Goal: Task Accomplishment & Management: Complete application form

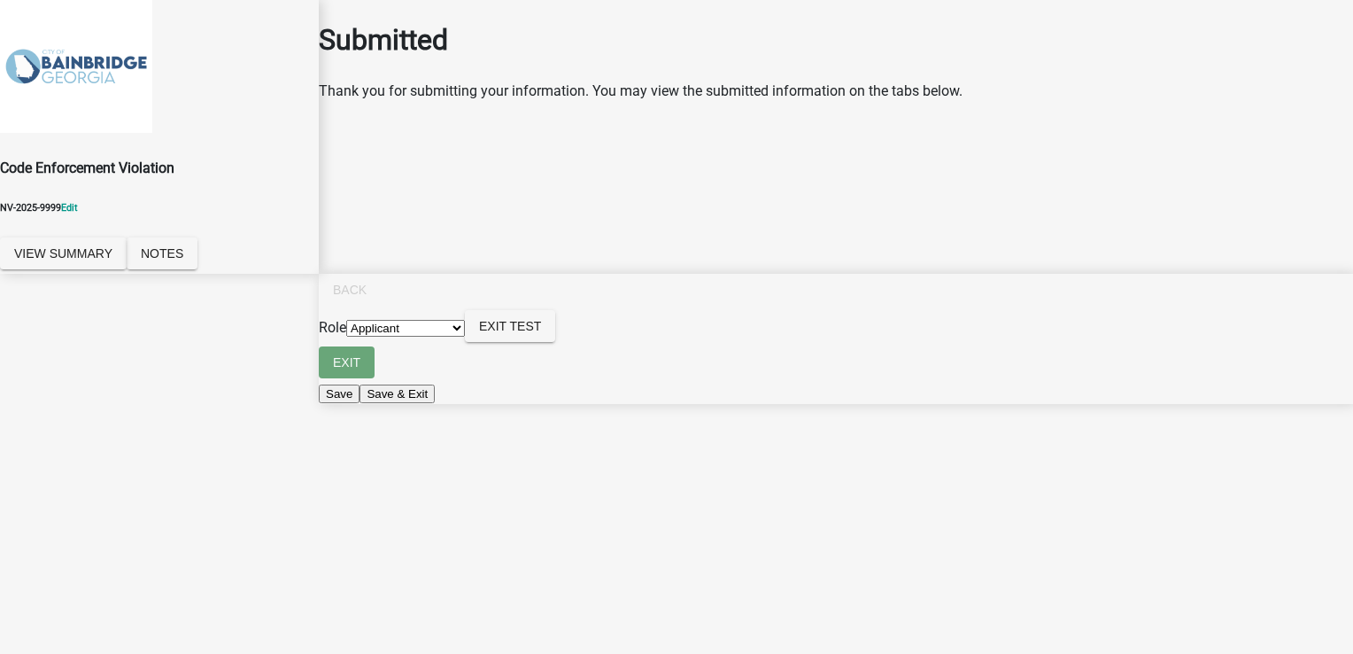
drag, startPoint x: 383, startPoint y: 404, endPoint x: 844, endPoint y: 404, distance: 461.4
click at [844, 404] on main "Submitted Thank you for submitting your information. You may view the submitted…" at bounding box center [836, 300] width 1034 height 600
click at [465, 337] on select "Applicant Code Enforcement Admin" at bounding box center [405, 328] width 119 height 17
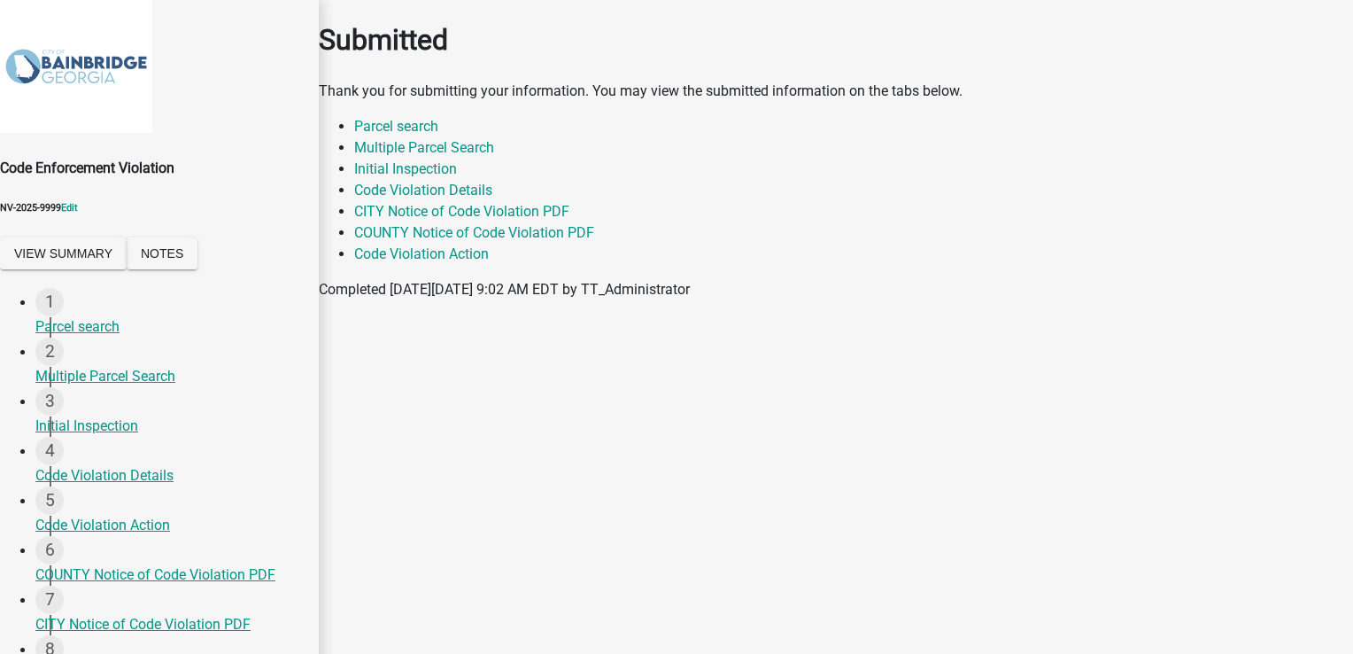
select select "199612d6-29e2-4815-b0ab-29c721a0caf6"
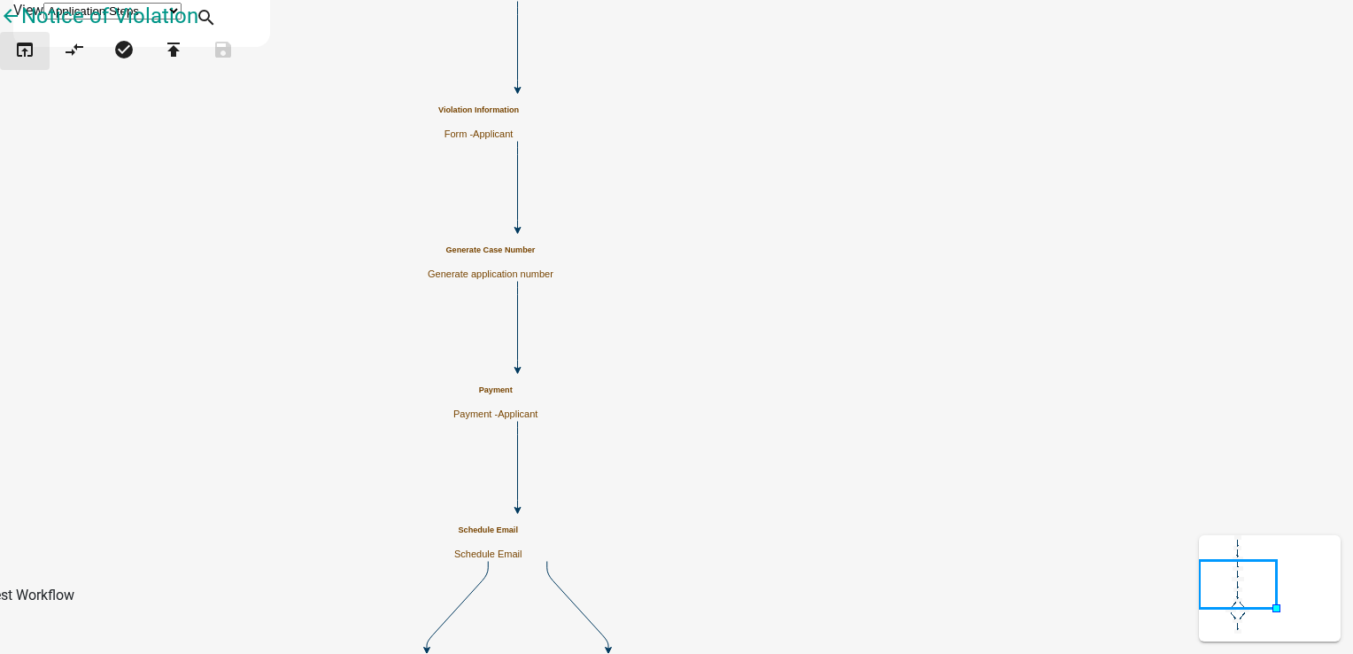
click at [35, 64] on icon "open_in_browser" at bounding box center [24, 51] width 21 height 25
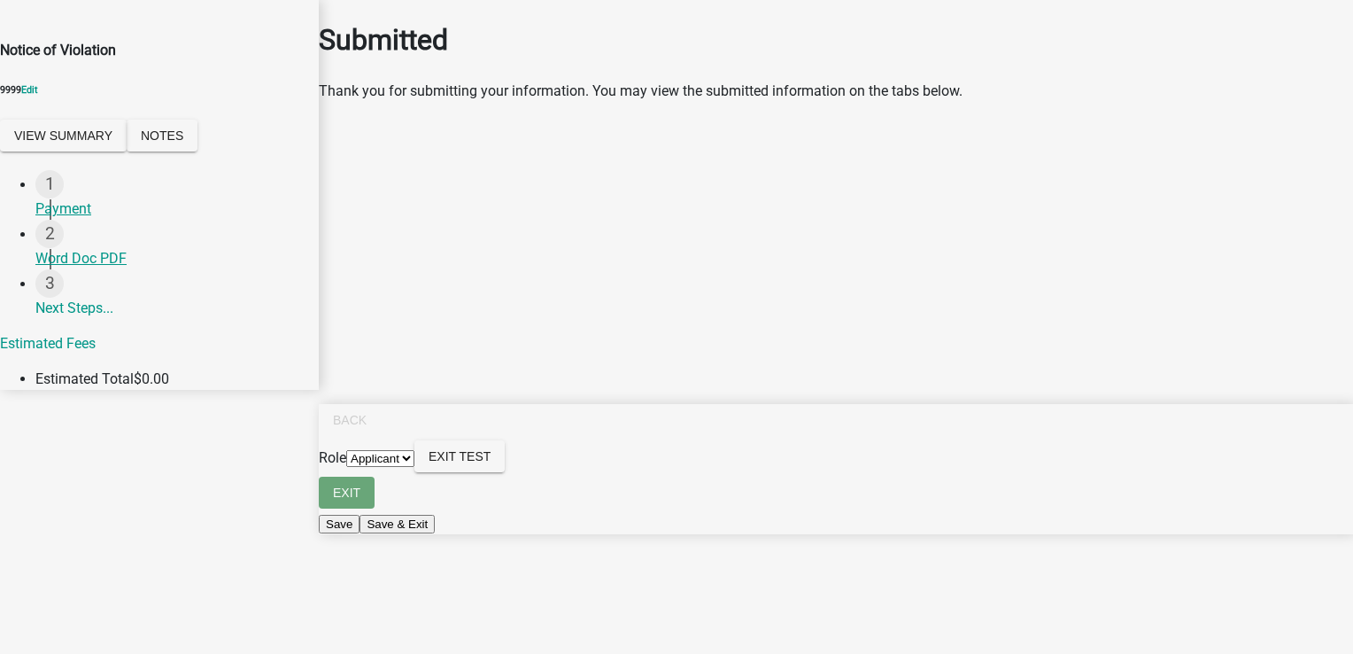
click at [414, 467] on select "Applicant Zoning Admin" at bounding box center [380, 458] width 68 height 17
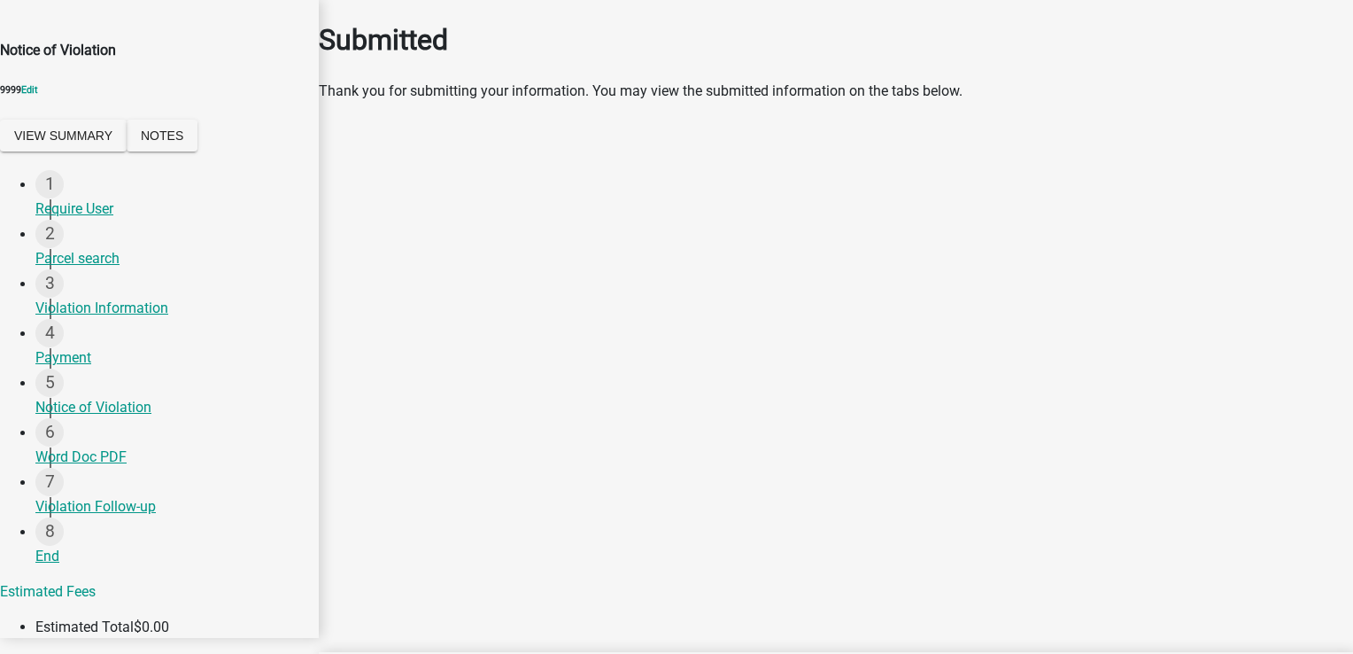
select select "50d66c1a-ea3a-4143-baa8-696d674e0c60"
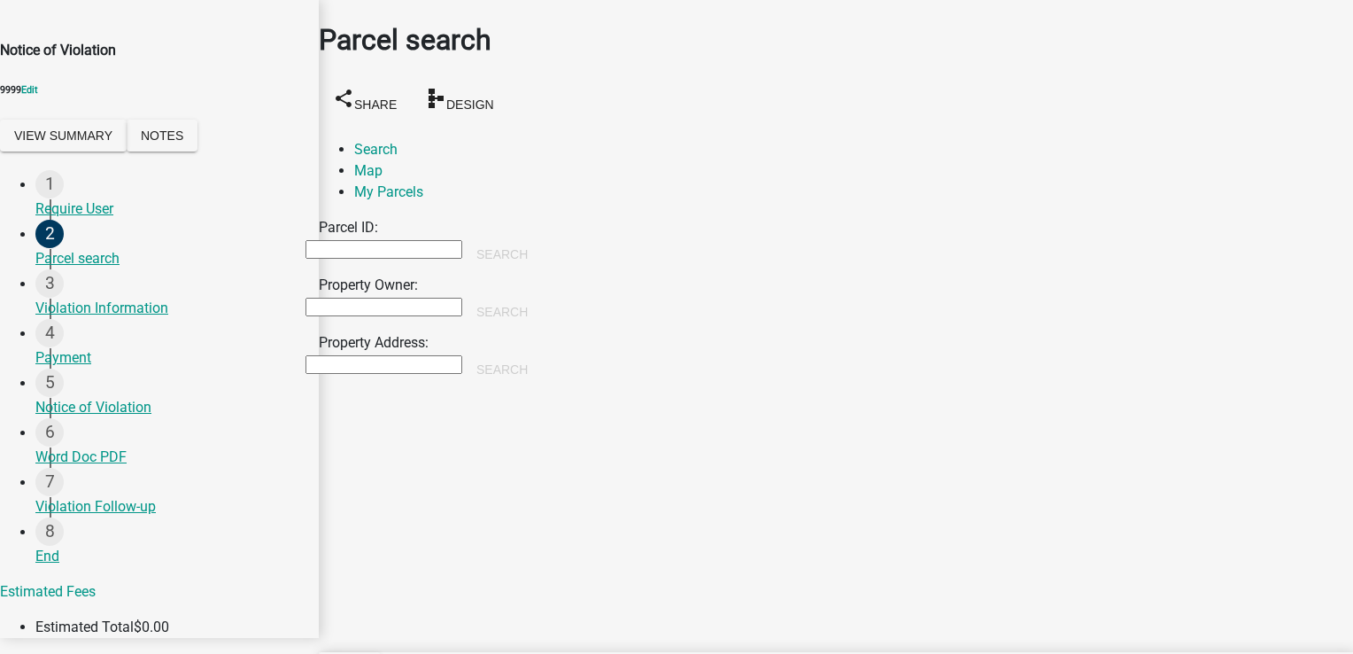
click at [462, 298] on input "Property Owner:" at bounding box center [384, 307] width 157 height 19
type input "john"
click at [542, 296] on button "Search" at bounding box center [502, 312] width 80 height 32
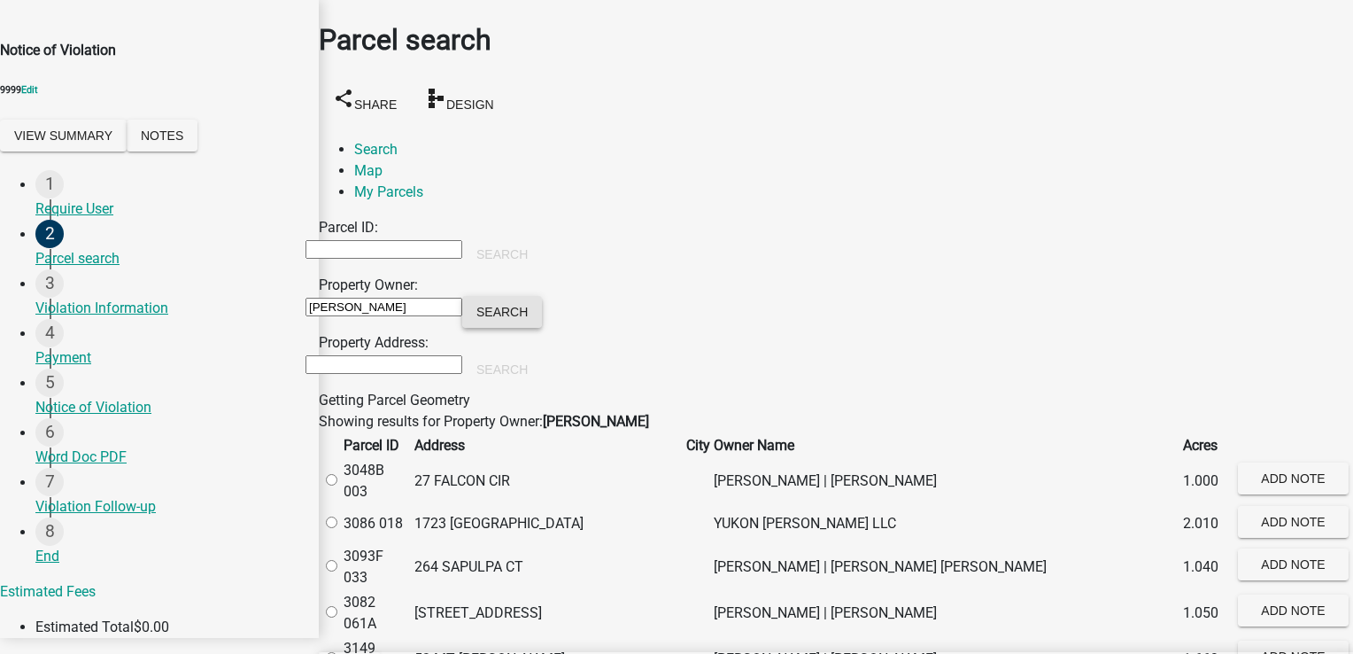
scroll to position [1063, 0]
